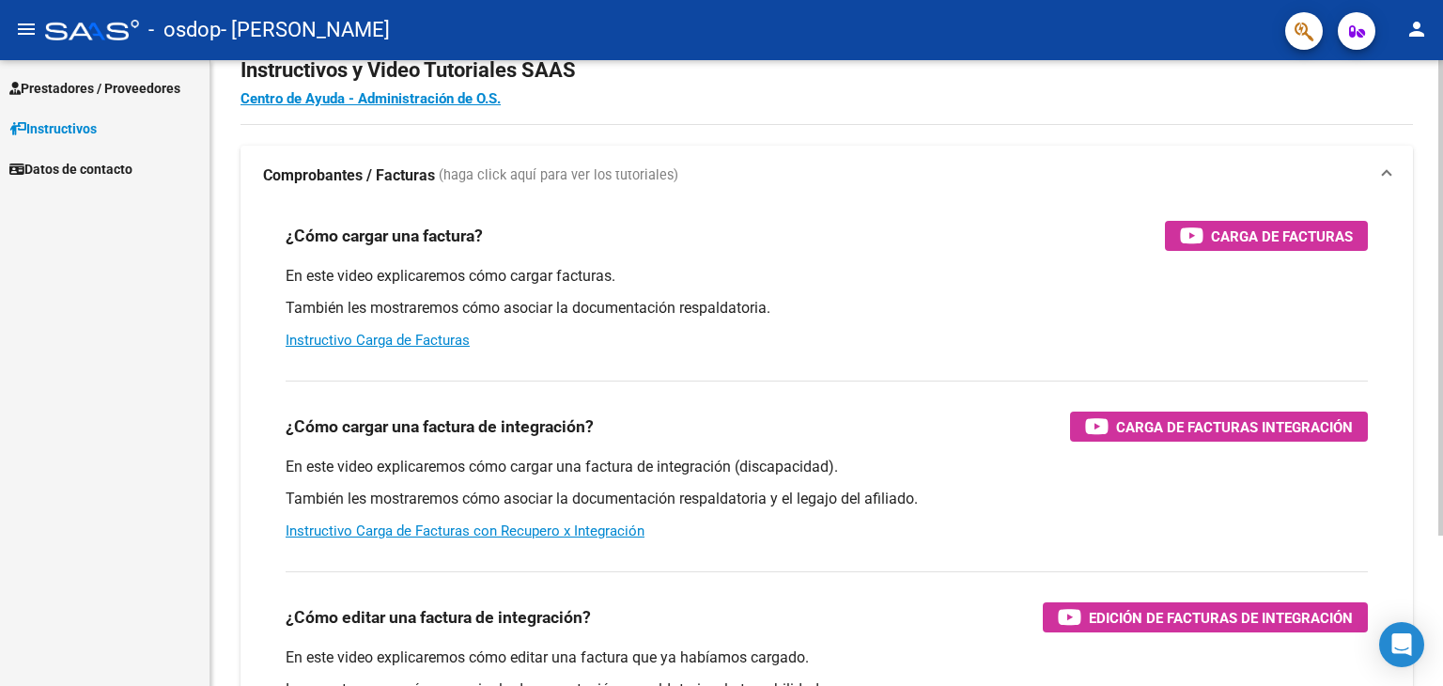
scroll to position [94, 0]
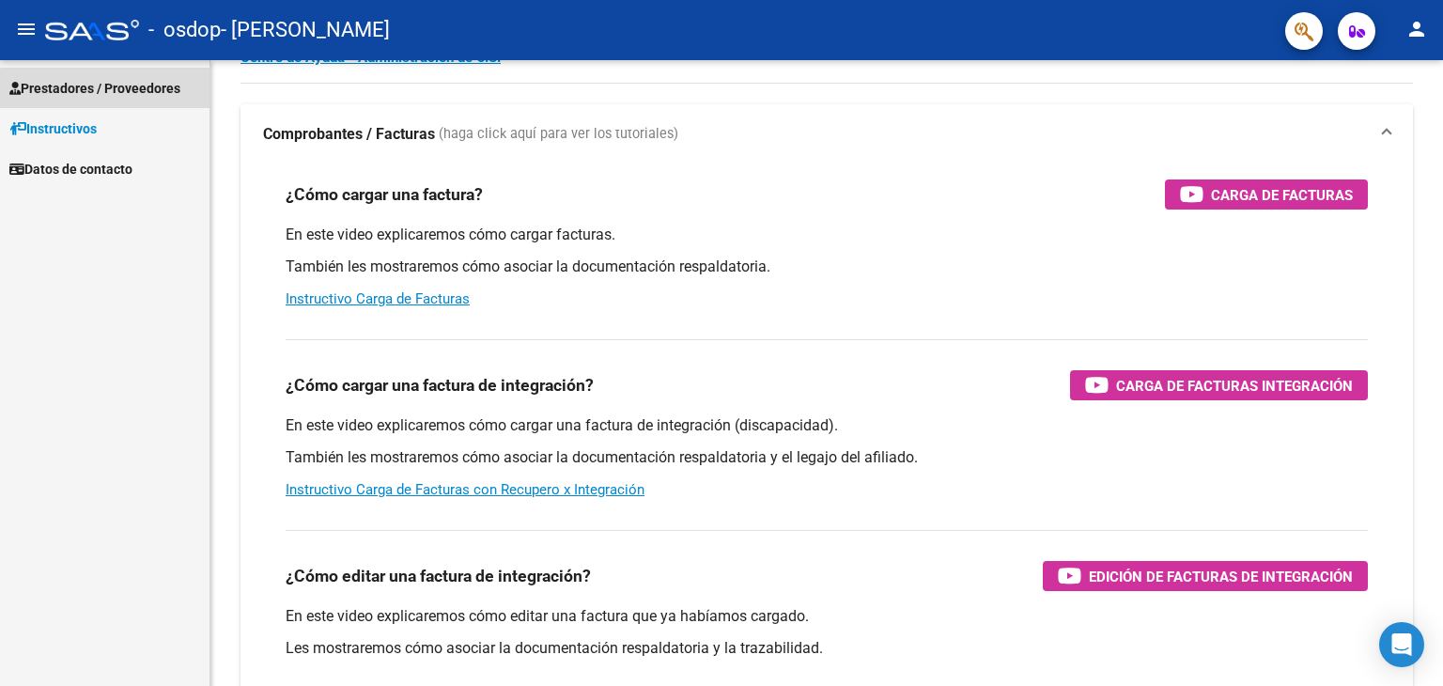
click at [117, 90] on span "Prestadores / Proveedores" at bounding box center [94, 88] width 171 height 21
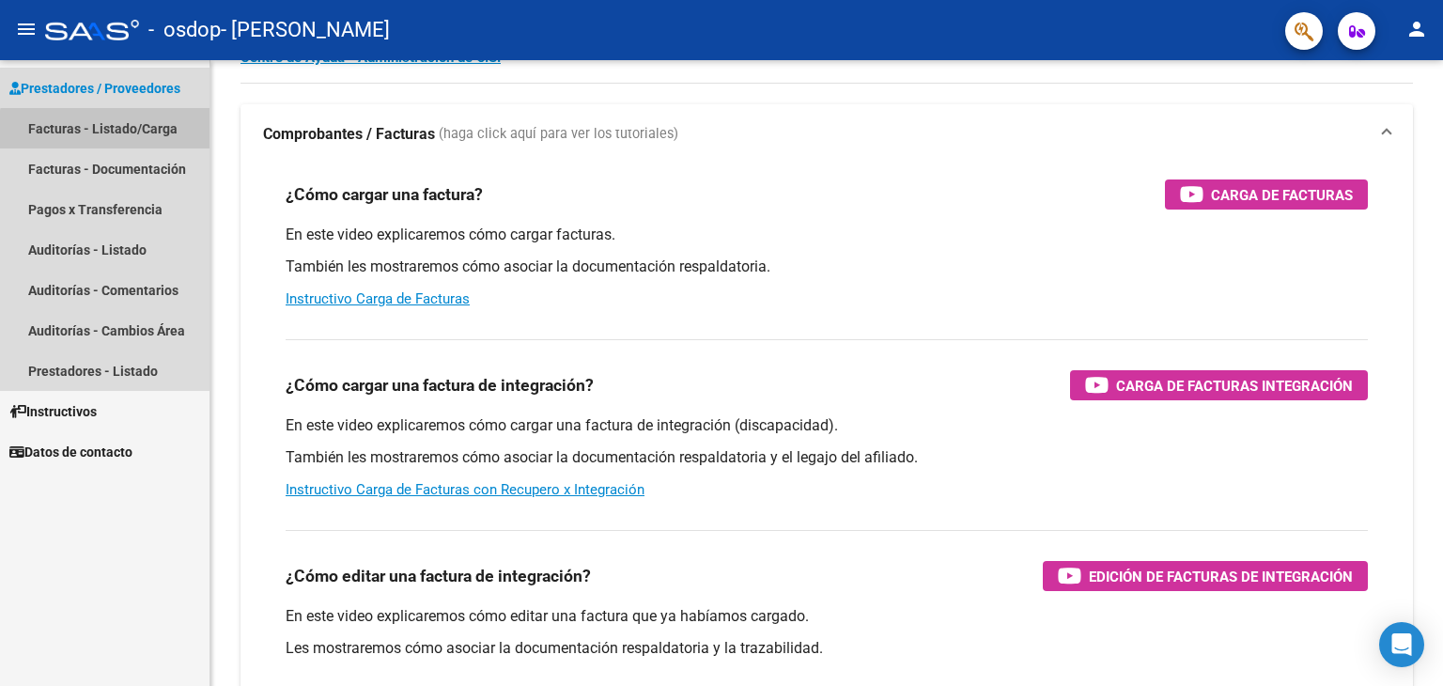
click at [148, 139] on link "Facturas - Listado/Carga" at bounding box center [105, 128] width 210 height 40
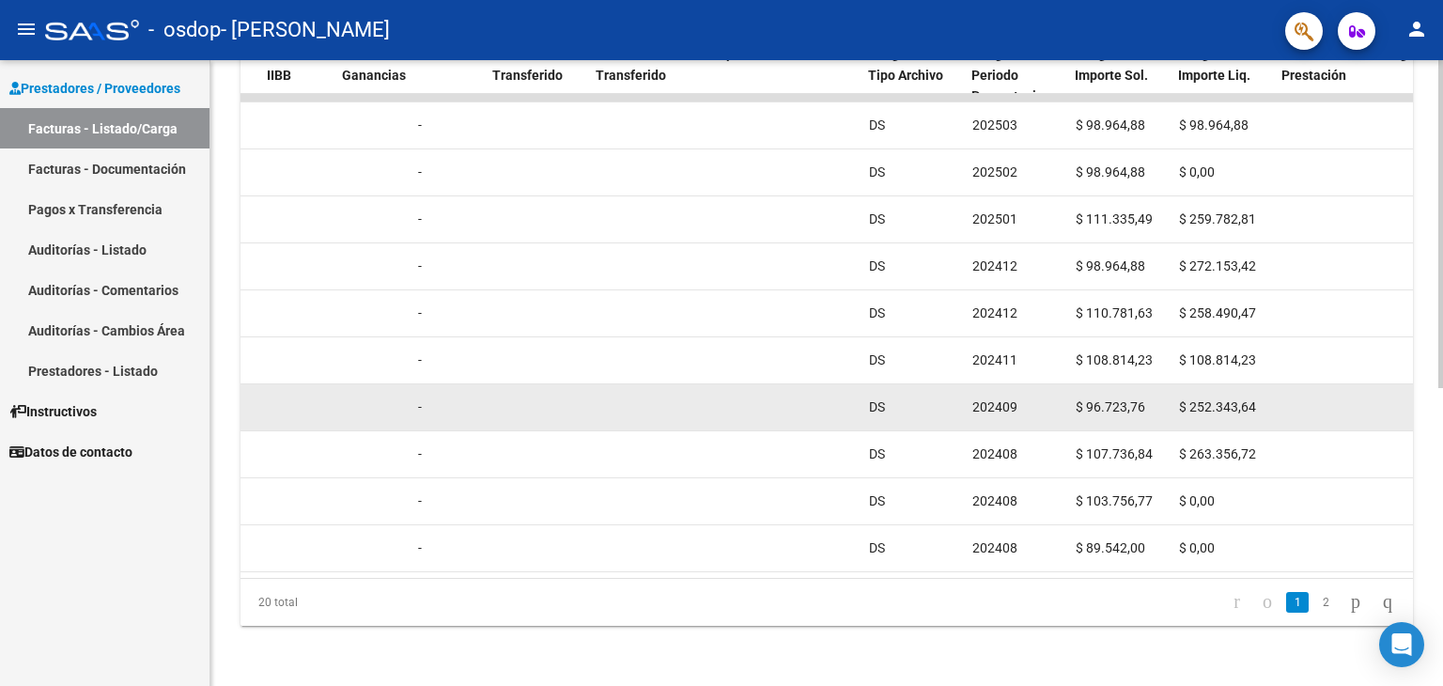
scroll to position [567, 0]
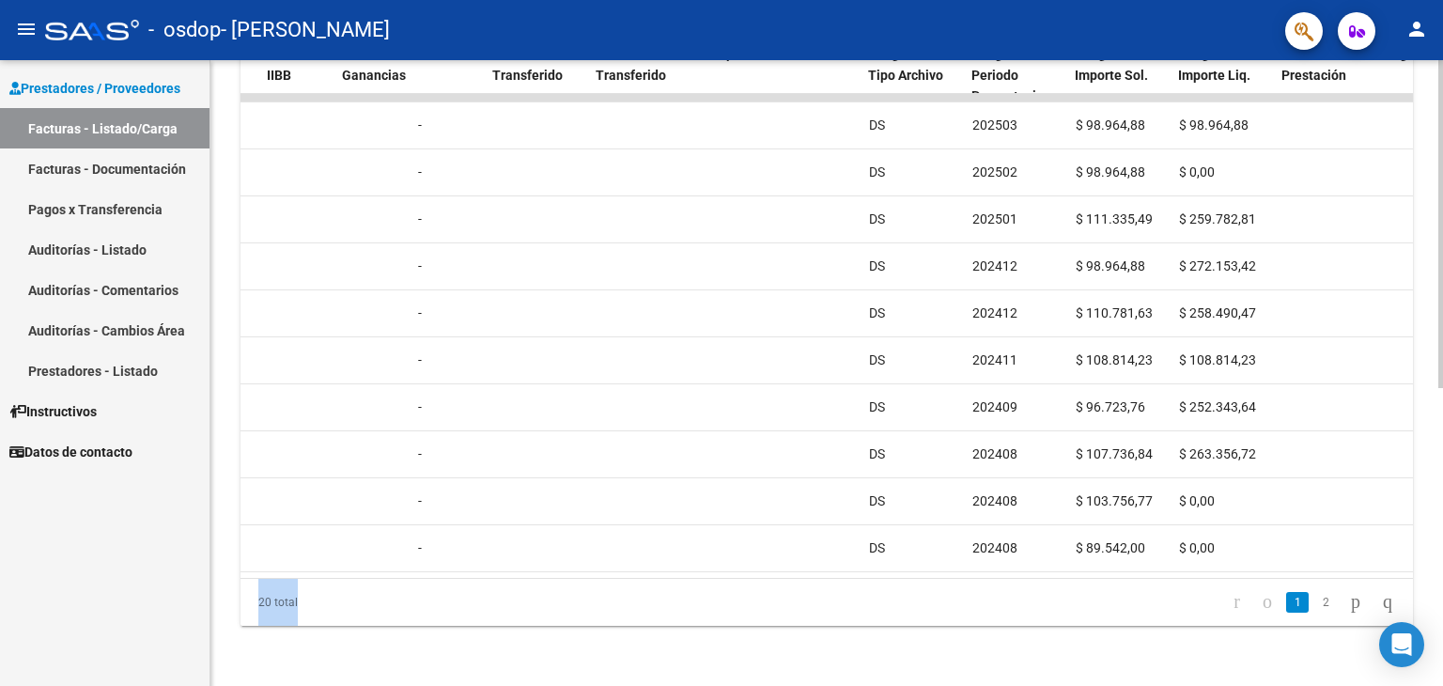
drag, startPoint x: 981, startPoint y: 578, endPoint x: 1108, endPoint y: 570, distance: 127.1
click at [1108, 570] on div "ID CAE Facturado x Orden De Area Razón Social CPBT Monto Fecha Cpbt [PERSON_NAM…" at bounding box center [827, 330] width 1173 height 592
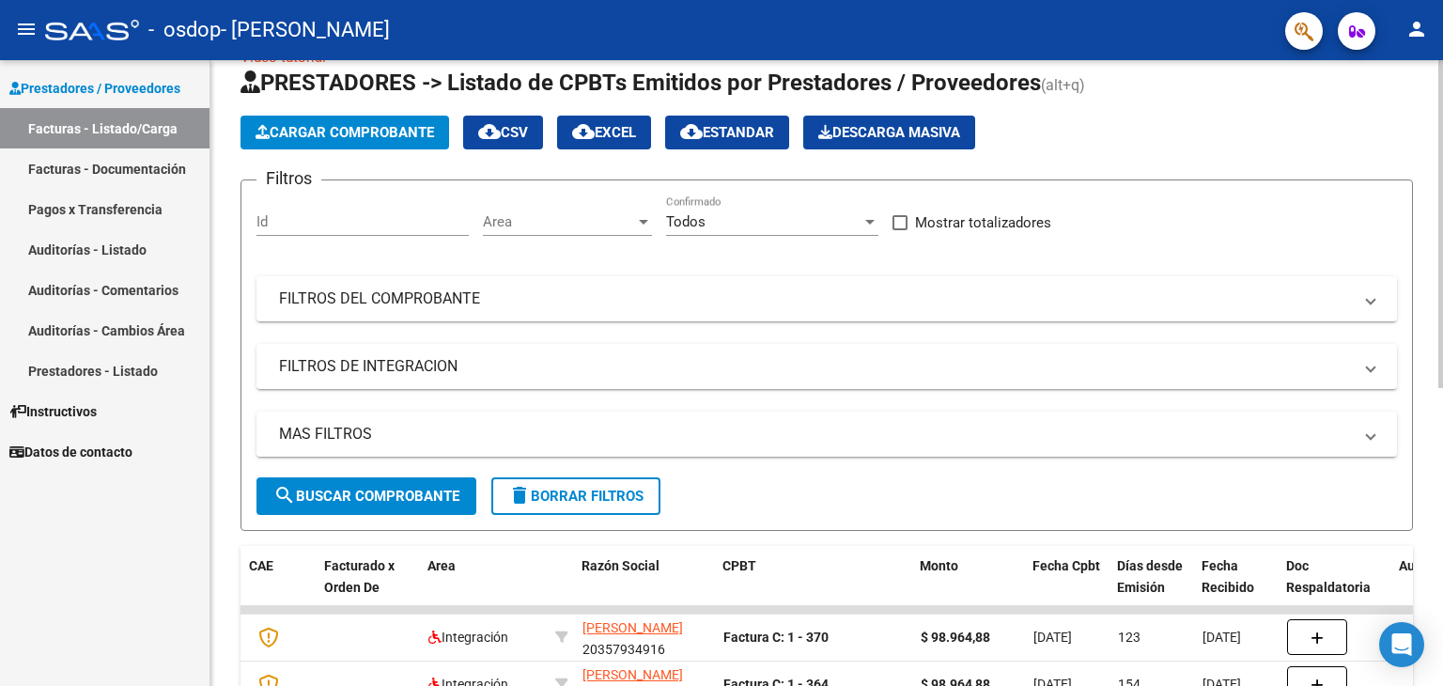
scroll to position [0, 0]
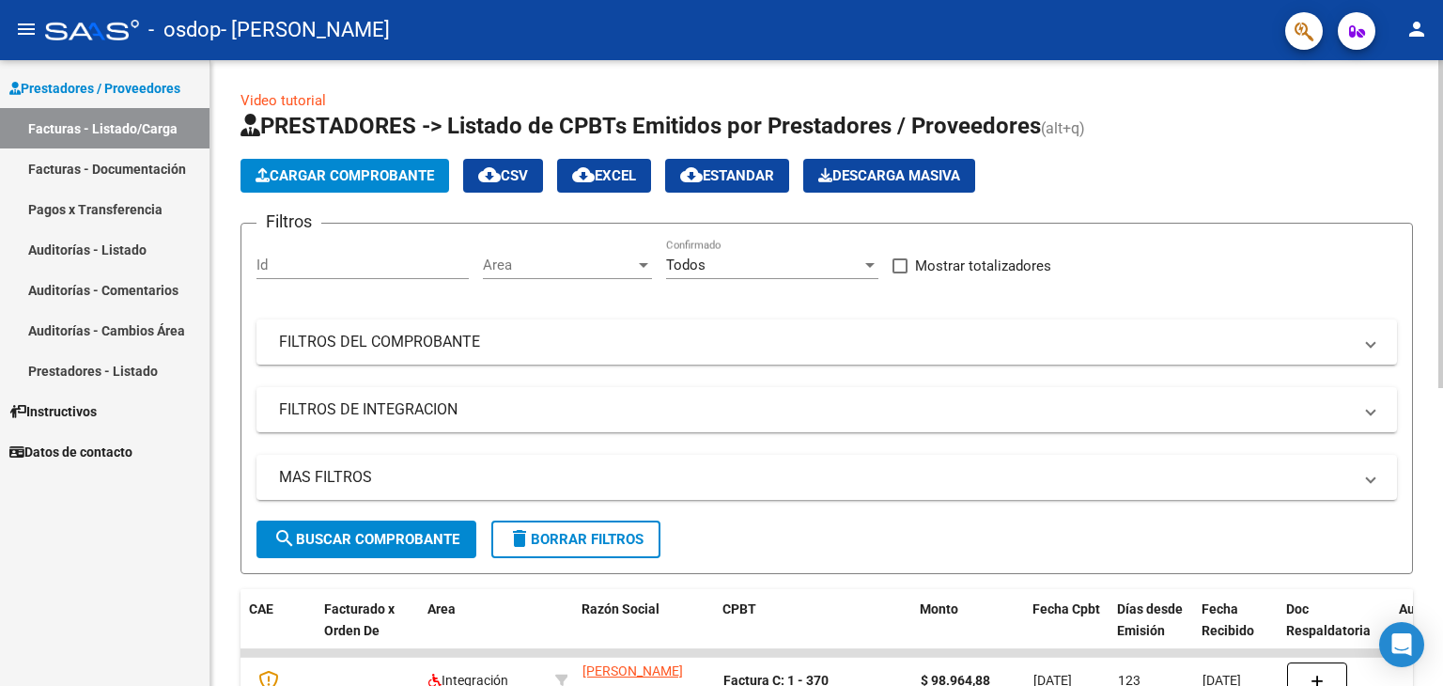
click at [412, 172] on span "Cargar Comprobante" at bounding box center [345, 175] width 179 height 17
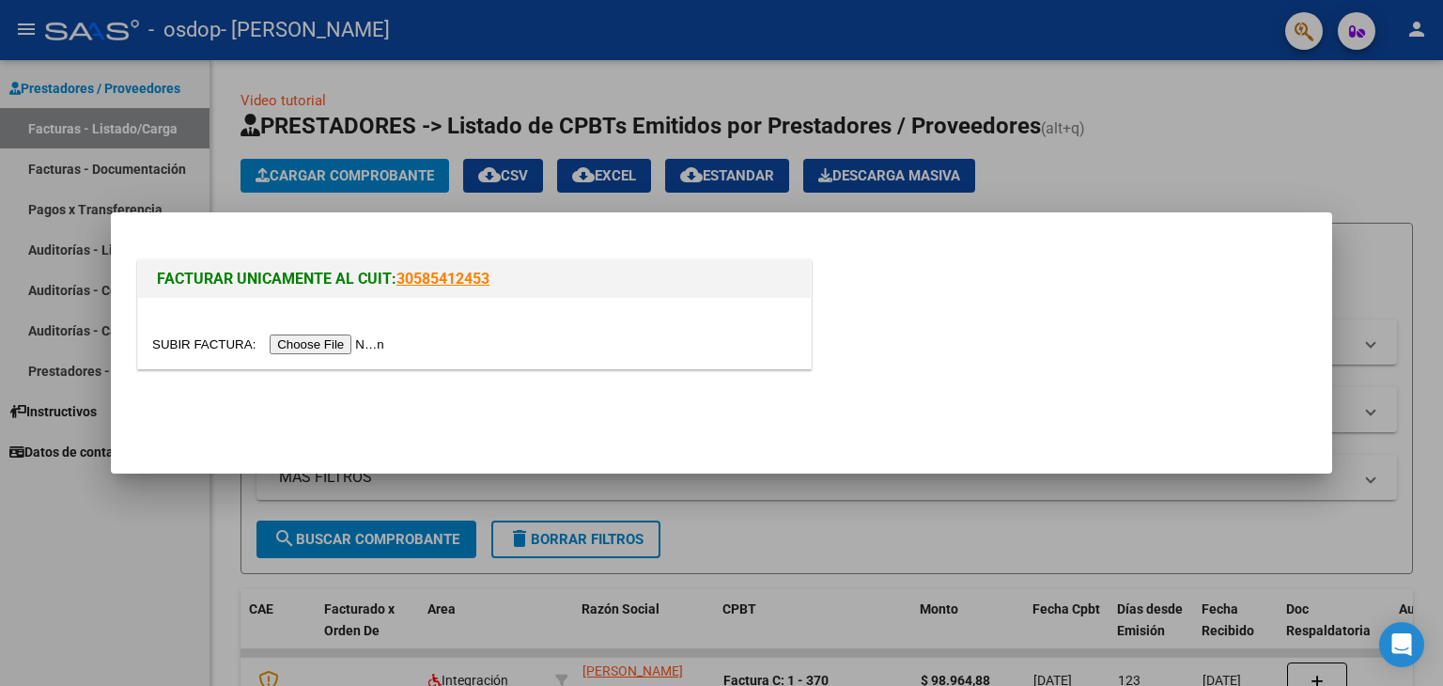
click at [1252, 143] on div at bounding box center [721, 343] width 1443 height 686
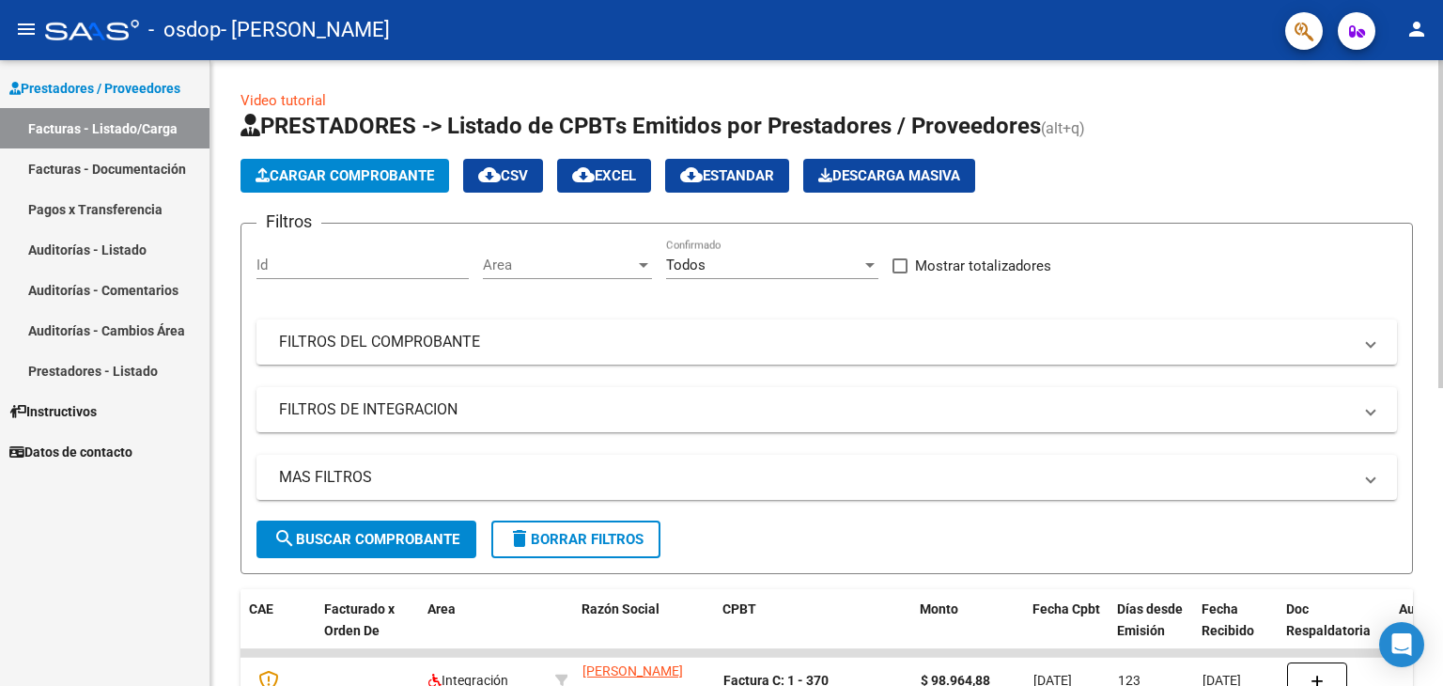
click at [331, 264] on input "Id" at bounding box center [362, 264] width 212 height 17
click at [575, 258] on span "Area" at bounding box center [559, 264] width 152 height 17
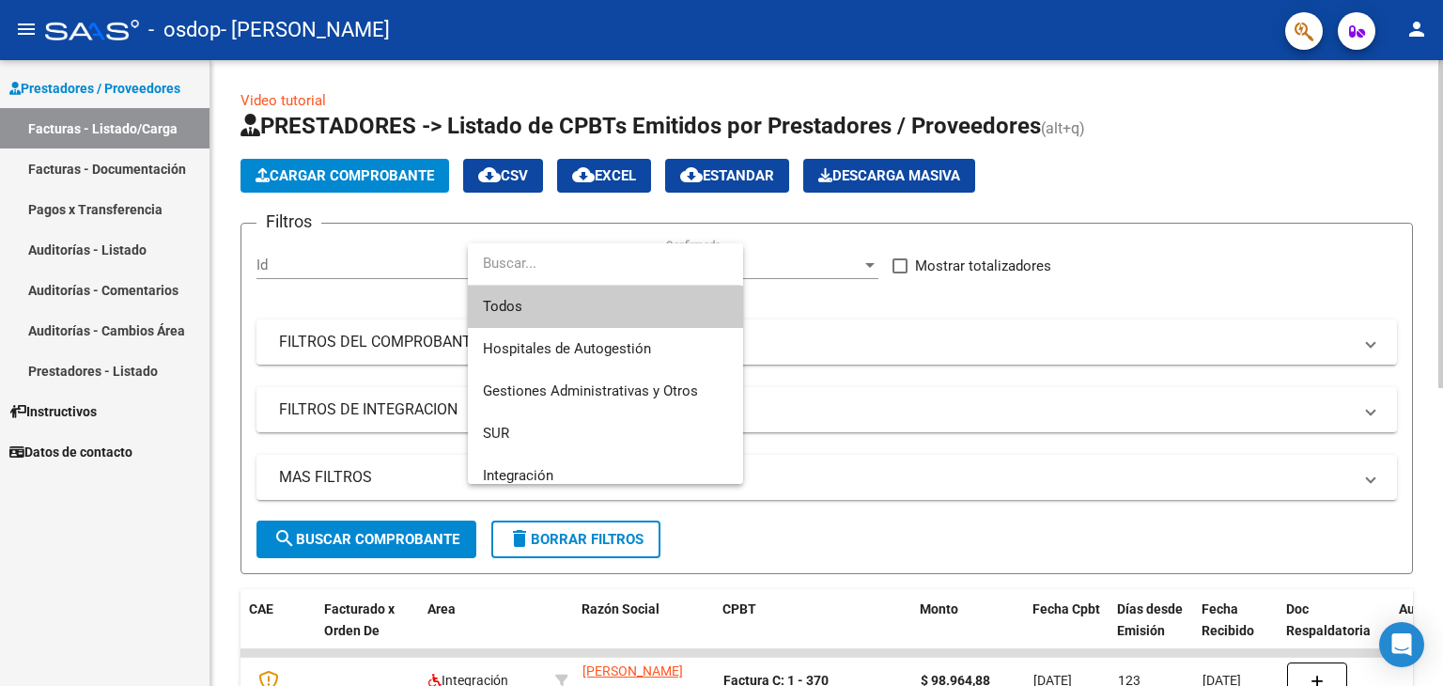
click at [575, 258] on input "dropdown search" at bounding box center [604, 263] width 272 height 42
click at [306, 238] on div at bounding box center [721, 343] width 1443 height 686
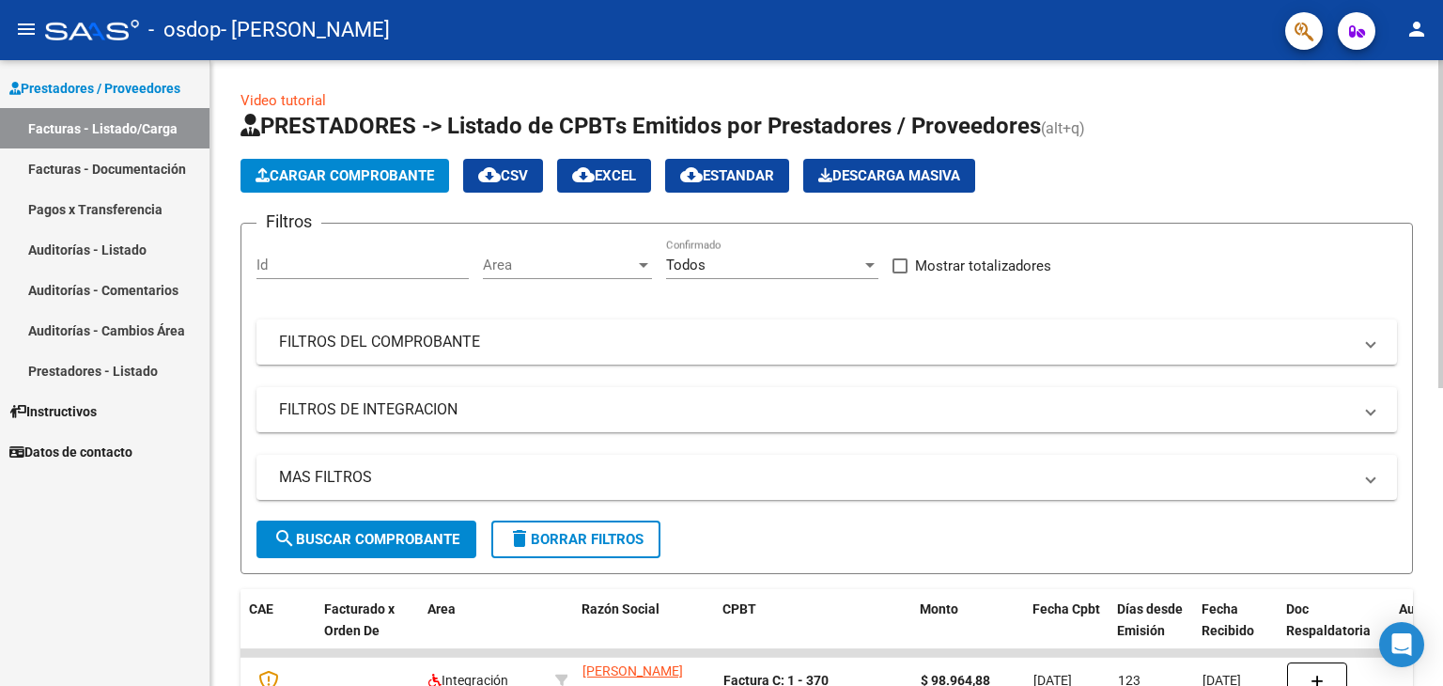
click at [349, 171] on span "Cargar Comprobante" at bounding box center [345, 175] width 179 height 17
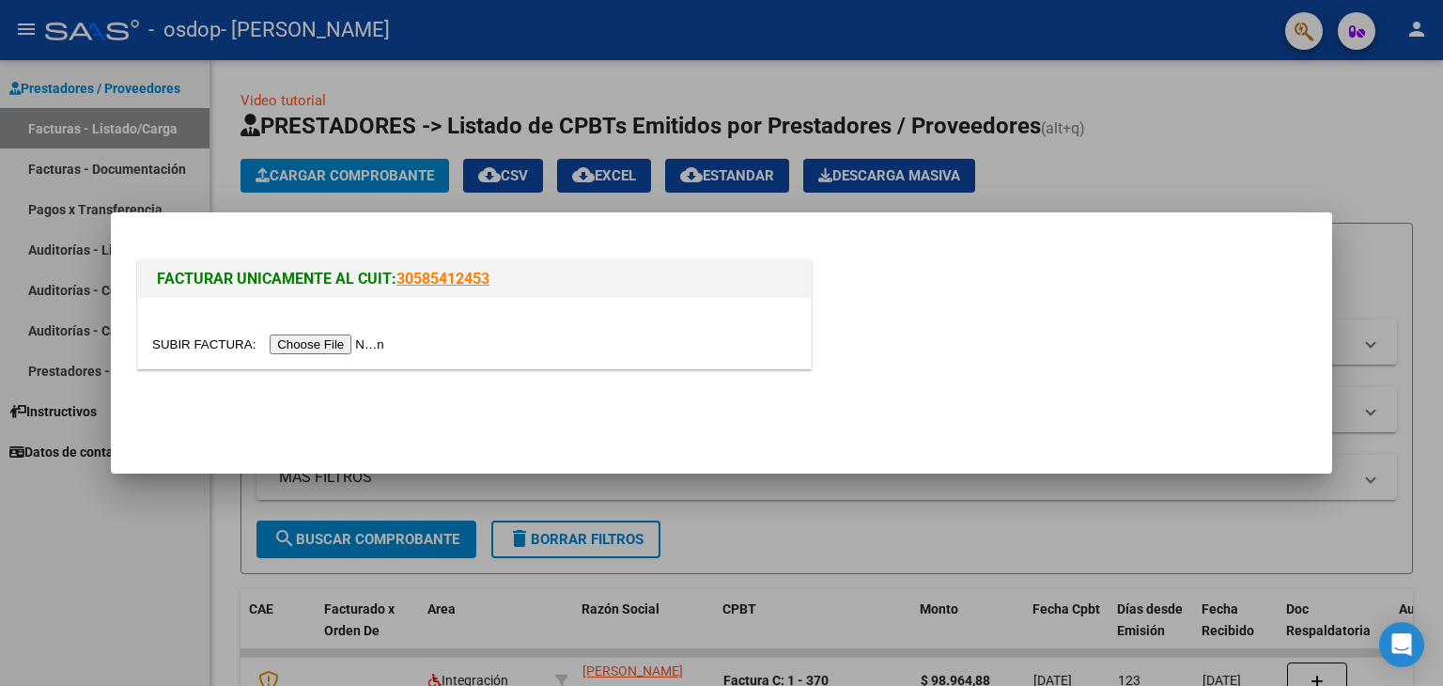
click at [318, 347] on input "file" at bounding box center [271, 344] width 238 height 20
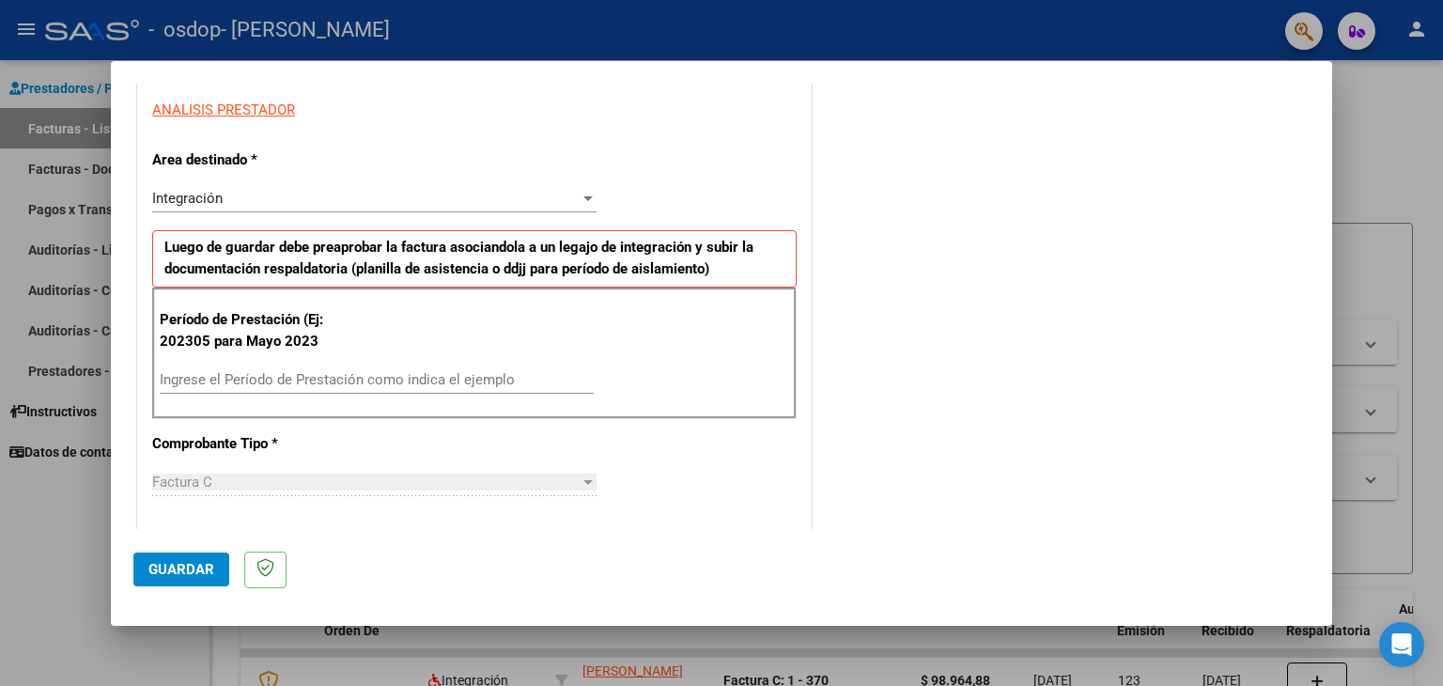
scroll to position [376, 0]
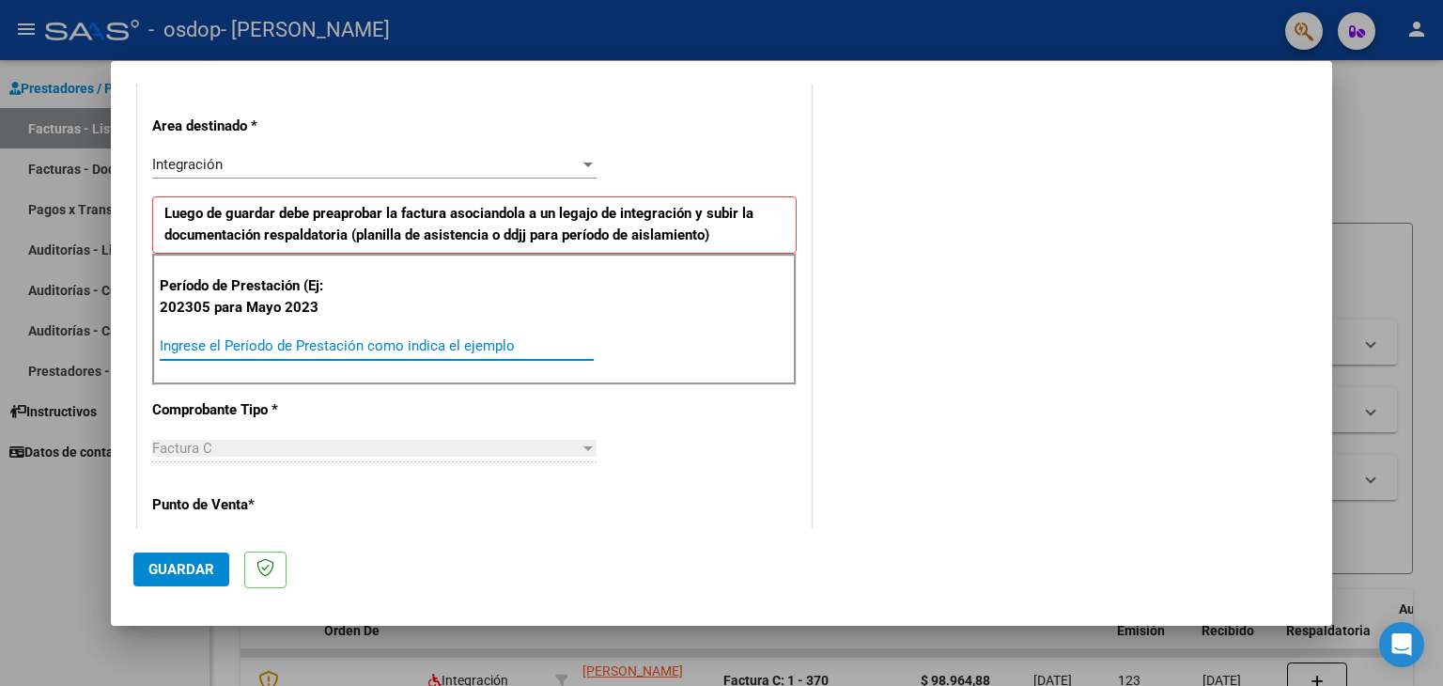
click at [399, 338] on input "Ingrese el Período de Prestación como indica el ejemplo" at bounding box center [377, 345] width 434 height 17
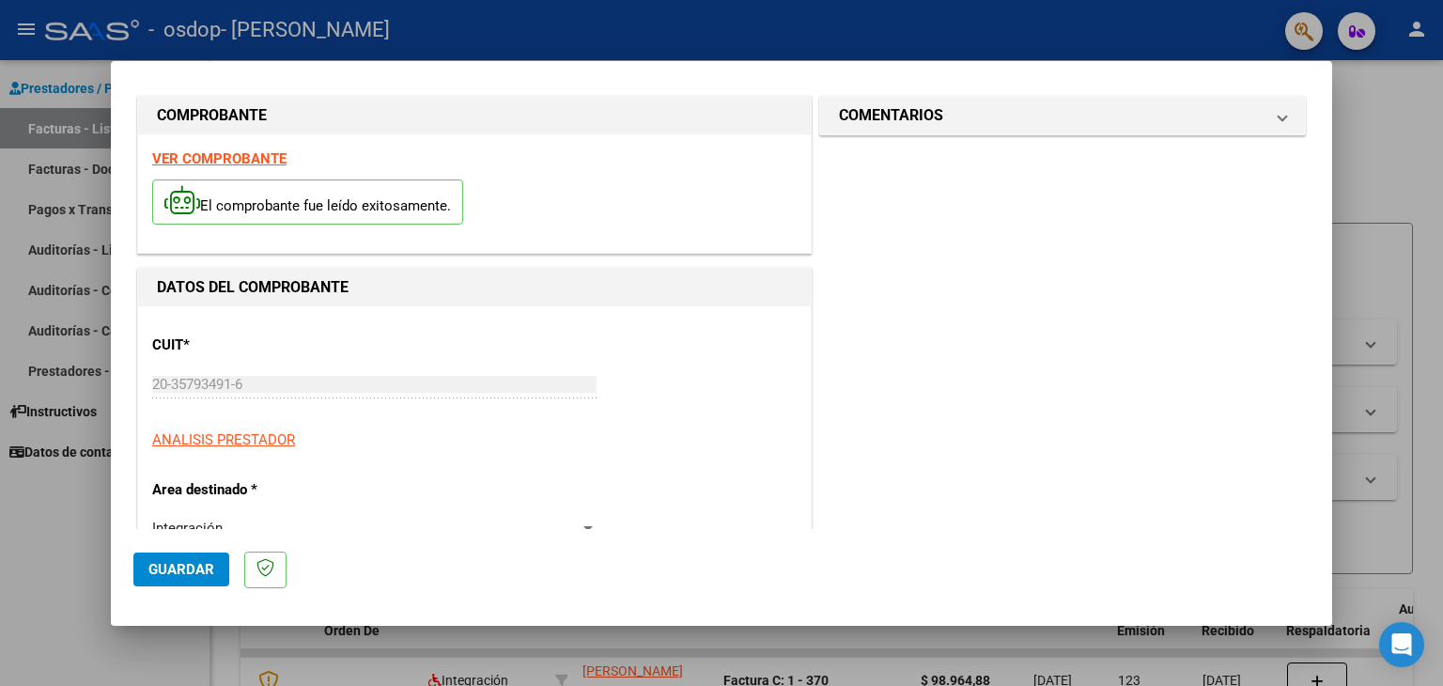
scroll to position [0, 0]
